Goal: Information Seeking & Learning: Learn about a topic

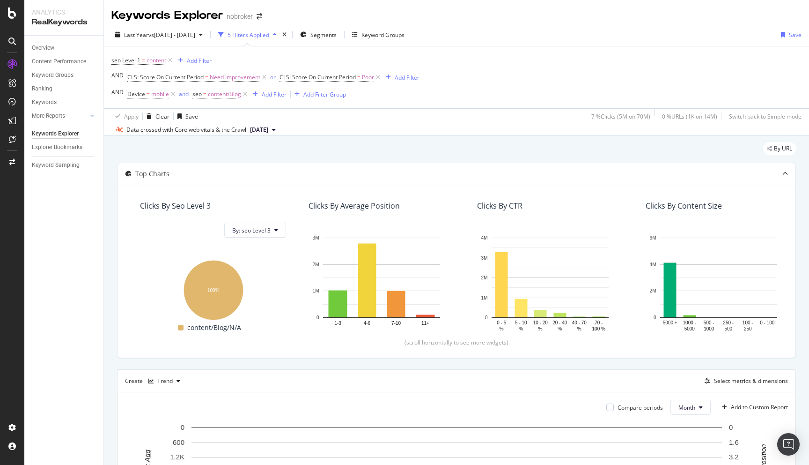
scroll to position [299, 0]
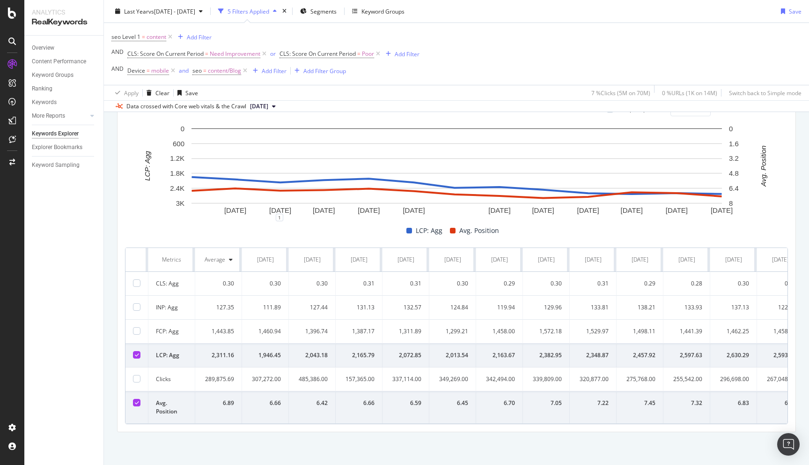
click at [109, 267] on div "By URL Top Charts Clicks By seo Level 3 By: seo Level 3 Hold CMD (⌘) while clic…" at bounding box center [456, 151] width 705 height 628
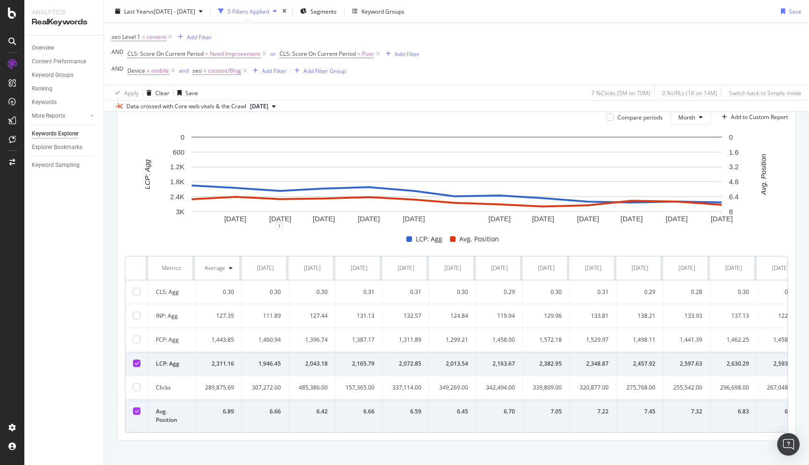
scroll to position [293, 0]
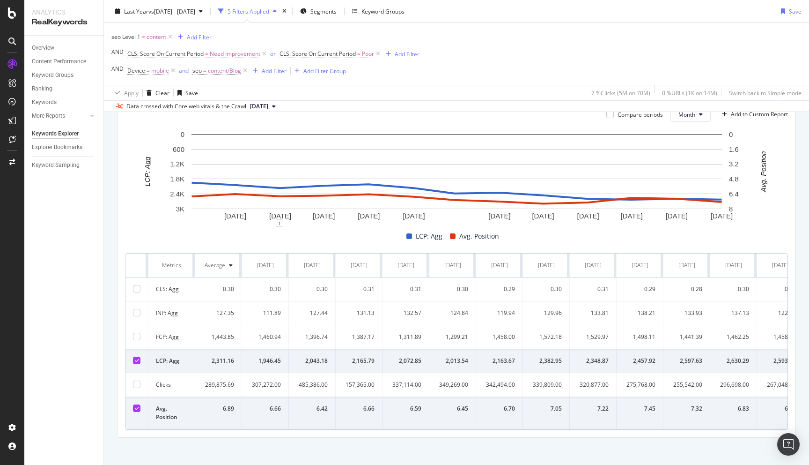
click at [136, 363] on icon at bounding box center [137, 360] width 4 height 5
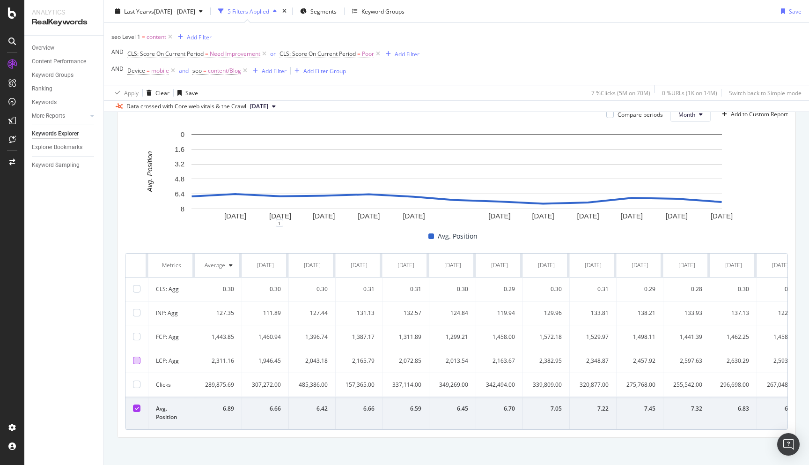
click at [136, 363] on div at bounding box center [136, 359] width 7 height 7
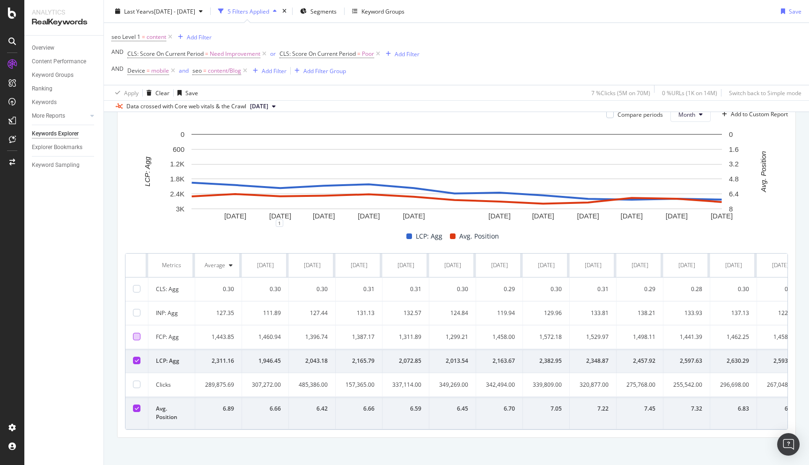
click at [136, 338] on div at bounding box center [136, 336] width 7 height 7
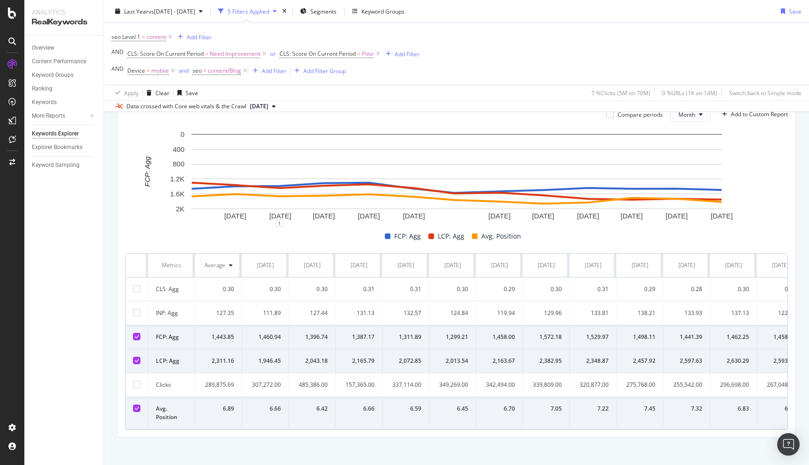
click at [137, 361] on icon at bounding box center [137, 360] width 4 height 5
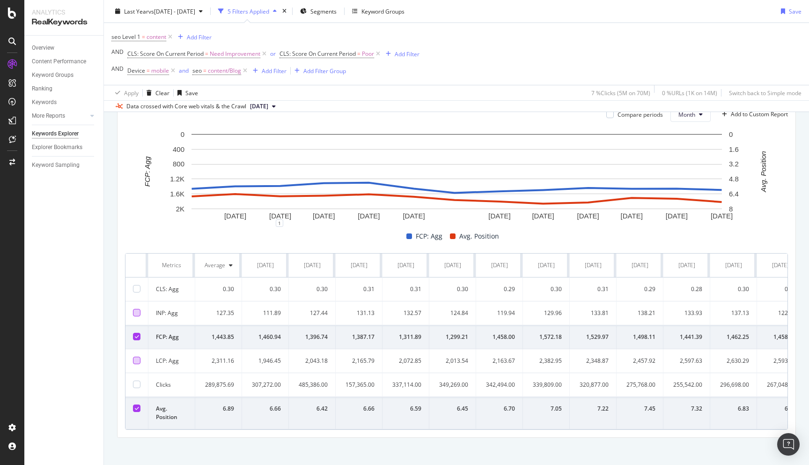
click at [137, 312] on div at bounding box center [136, 312] width 7 height 7
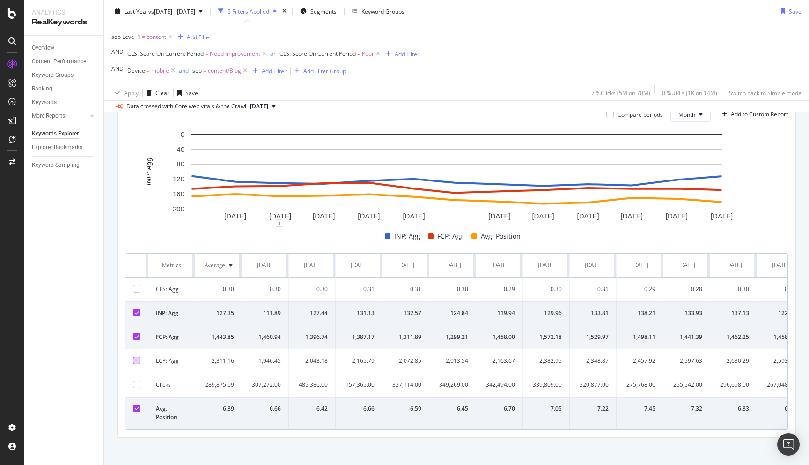
click at [137, 336] on icon at bounding box center [137, 336] width 4 height 5
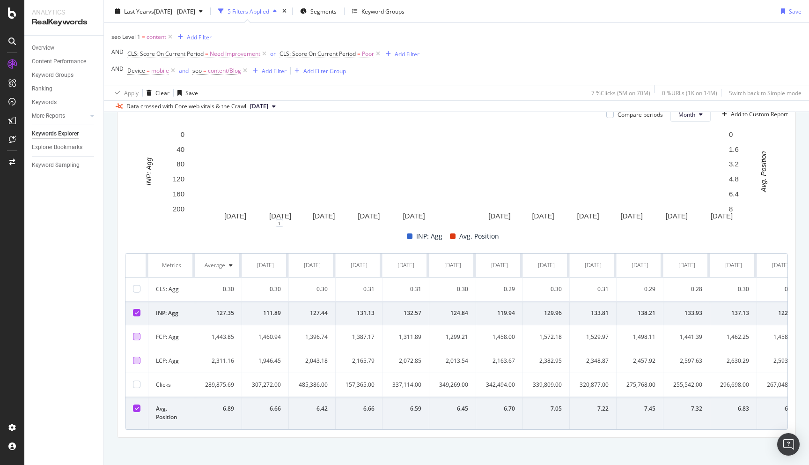
scroll to position [286, 0]
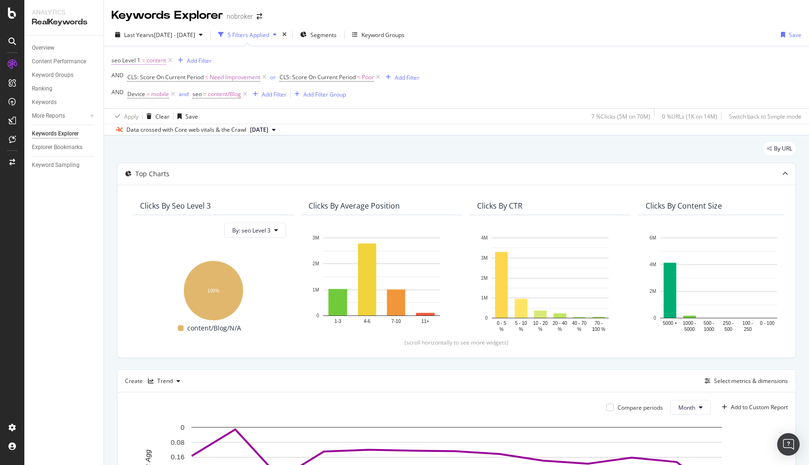
click at [153, 59] on span "content" at bounding box center [157, 60] width 20 height 13
click at [117, 59] on icon at bounding box center [117, 60] width 3 height 6
click at [313, 53] on div "seo Level 1 = content Add Filter AND CLS: Score On Current Period = Need Improv…" at bounding box center [456, 77] width 690 height 62
click at [331, 36] on span "Segments" at bounding box center [324, 35] width 26 height 8
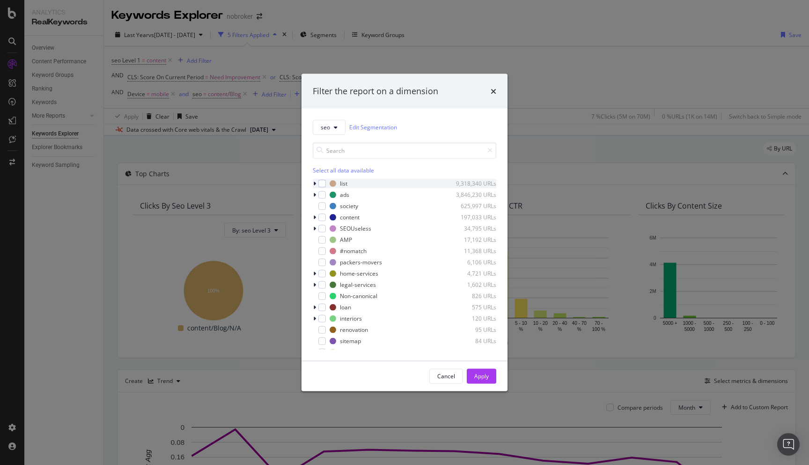
click at [315, 184] on icon "modal" at bounding box center [314, 183] width 3 height 6
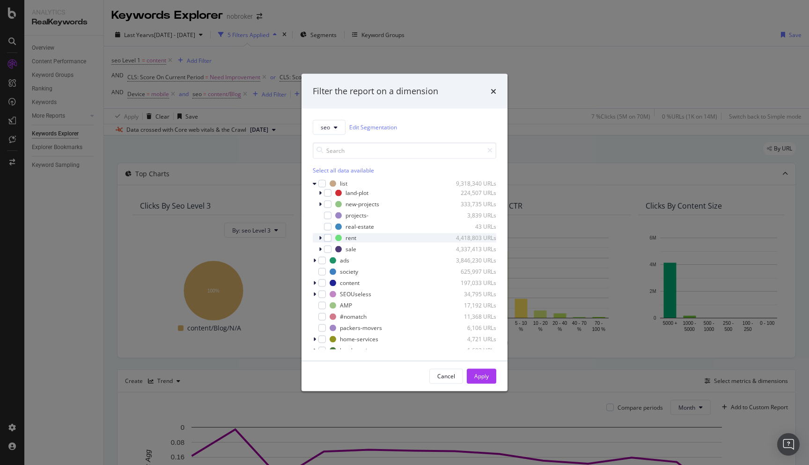
click at [321, 237] on icon "modal" at bounding box center [320, 238] width 3 height 6
click at [326, 259] on icon "modal" at bounding box center [326, 260] width 3 height 6
click at [333, 260] on div "modal" at bounding box center [333, 259] width 7 height 7
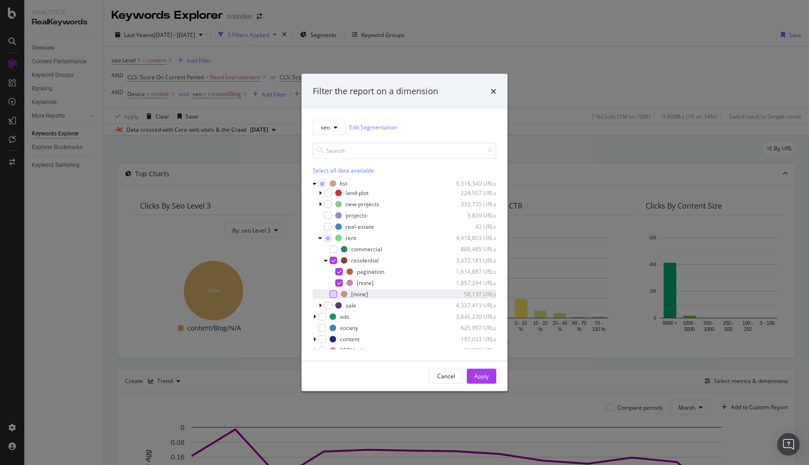
click at [336, 296] on div "modal" at bounding box center [333, 293] width 7 height 7
click at [479, 374] on div "Apply" at bounding box center [481, 376] width 15 height 8
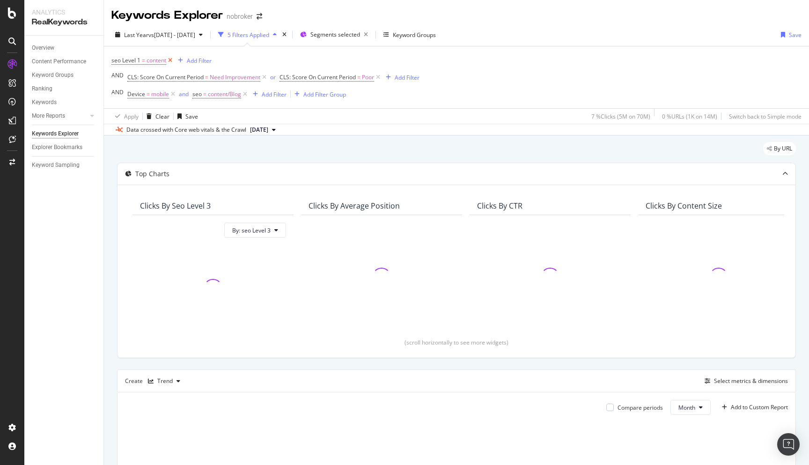
click at [170, 60] on icon at bounding box center [170, 60] width 8 height 9
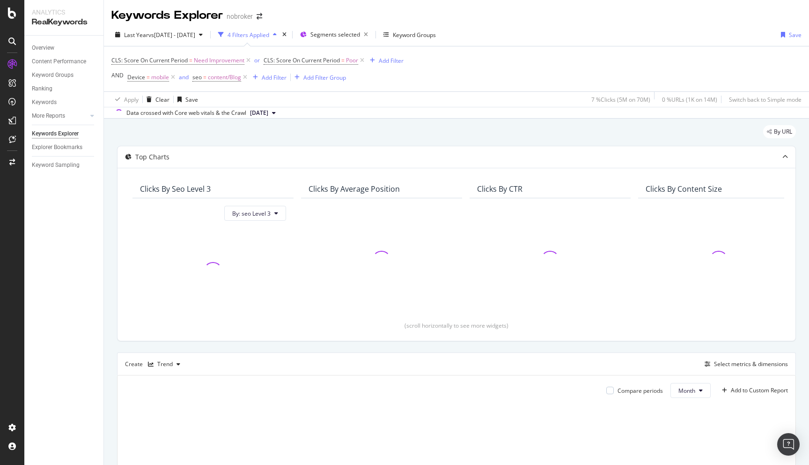
click at [110, 178] on div "By URL Top Charts Clicks By seo Level 3 By: seo Level 3 Clicks By Average Posit…" at bounding box center [456, 381] width 705 height 526
click at [244, 77] on icon at bounding box center [245, 77] width 8 height 9
click at [112, 134] on div "By URL Top Charts Clicks By seo Level 3 By: seo Level 3 Clicks By Average Posit…" at bounding box center [456, 381] width 705 height 526
click at [111, 178] on div "By URL Top Charts Clicks By seo Level 3 By: seo Level 3 Clicks By Average Posit…" at bounding box center [456, 381] width 705 height 526
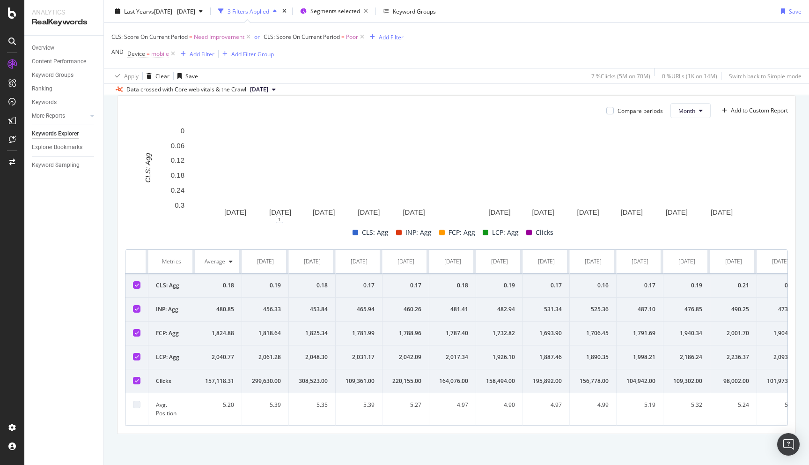
scroll to position [282, 0]
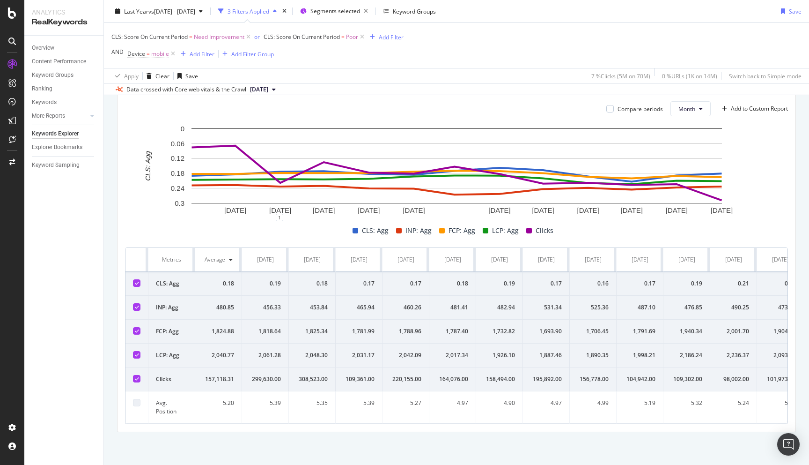
click at [139, 382] on td at bounding box center [137, 379] width 23 height 24
click at [137, 378] on icon at bounding box center [137, 378] width 4 height 5
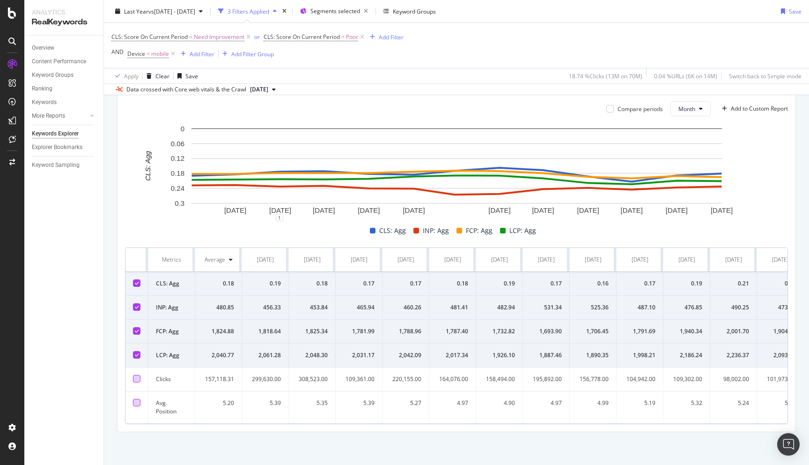
click at [139, 402] on div at bounding box center [136, 402] width 7 height 7
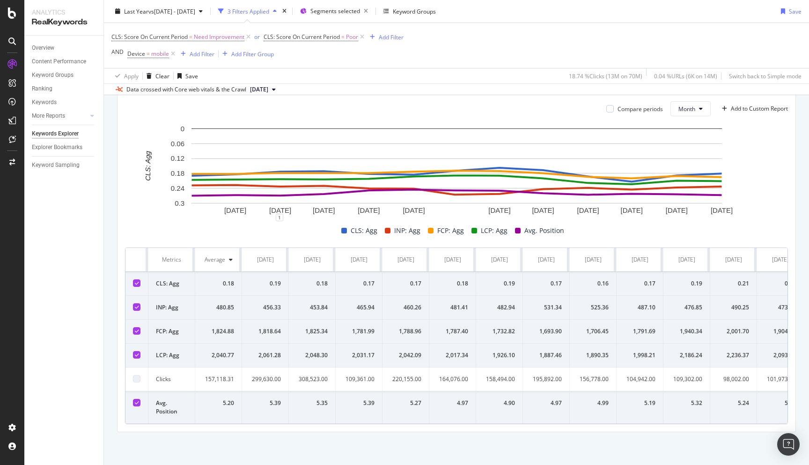
click at [138, 284] on icon at bounding box center [137, 283] width 4 height 5
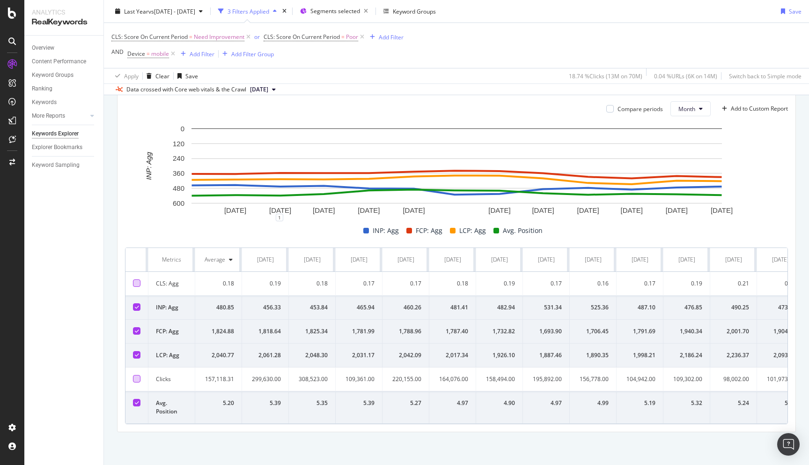
click at [137, 306] on icon at bounding box center [137, 306] width 4 height 5
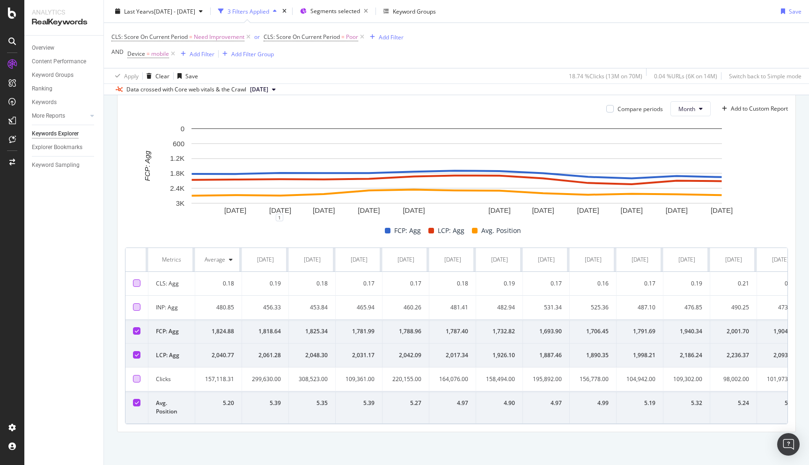
click at [136, 329] on icon at bounding box center [137, 330] width 4 height 5
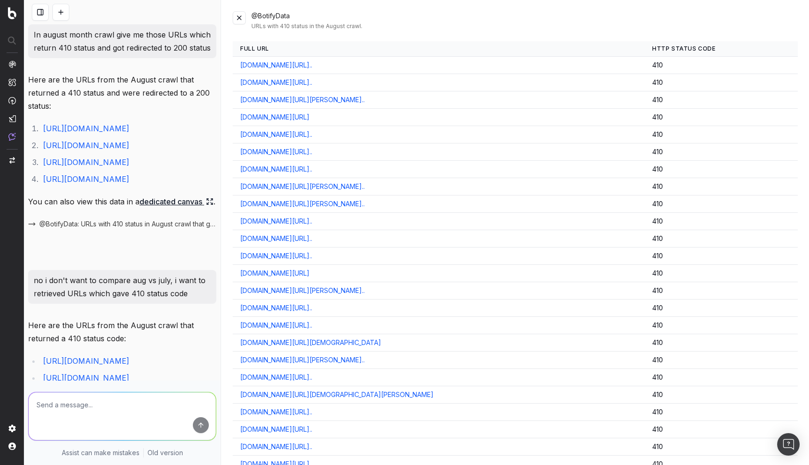
scroll to position [334, 0]
